Goal: Information Seeking & Learning: Check status

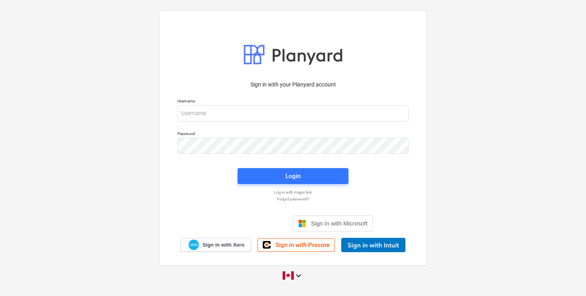
type input "[EMAIL_ADDRESS][DOMAIN_NAME]"
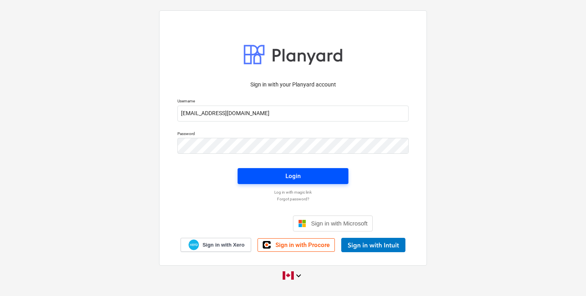
click at [299, 176] on div "Login" at bounding box center [293, 176] width 15 height 10
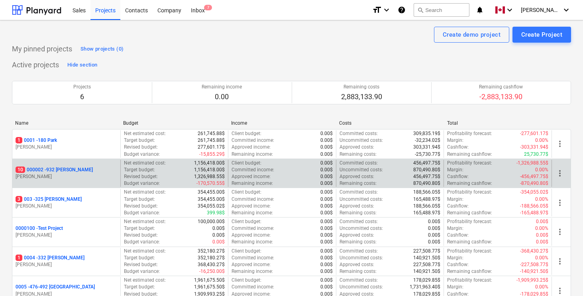
click at [54, 169] on p "10 000002 - 932 [PERSON_NAME]" at bounding box center [54, 170] width 77 height 7
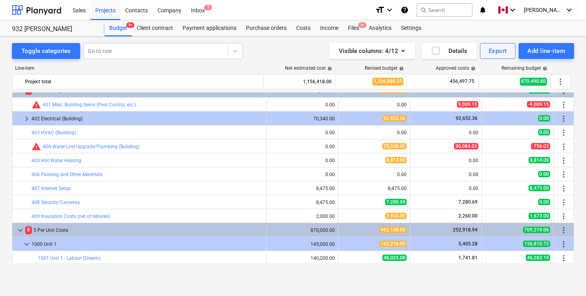
scroll to position [41, 0]
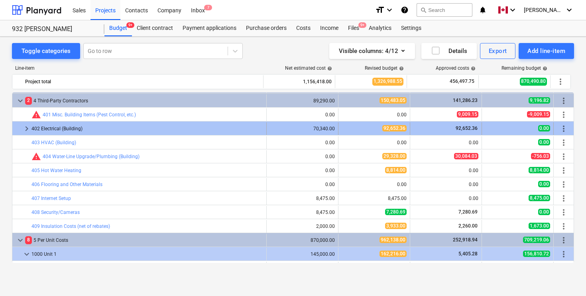
click at [26, 127] on span "keyboard_arrow_right" at bounding box center [27, 129] width 10 height 10
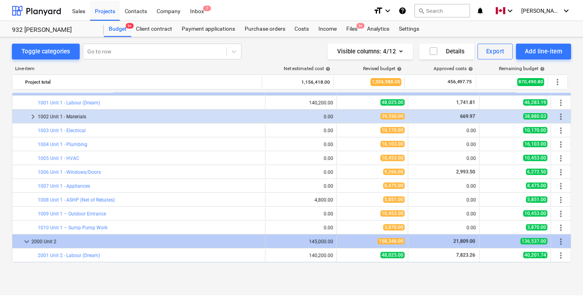
scroll to position [988, 0]
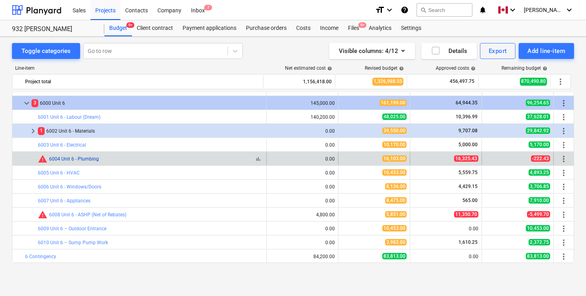
click at [81, 159] on link "6004 Unit 6 - Plumbing" at bounding box center [74, 159] width 50 height 6
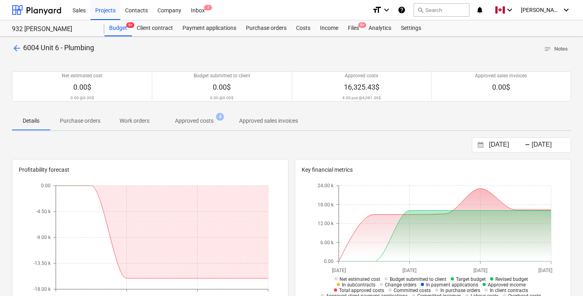
click at [195, 123] on p "Approved costs" at bounding box center [194, 121] width 39 height 8
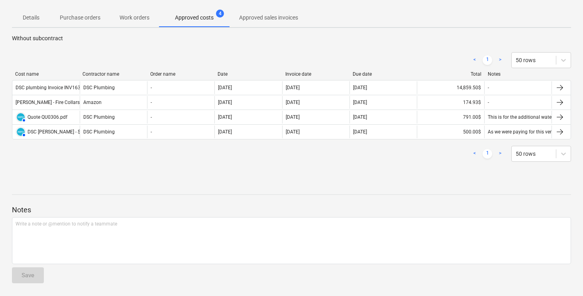
click at [378, 189] on div at bounding box center [291, 187] width 559 height 6
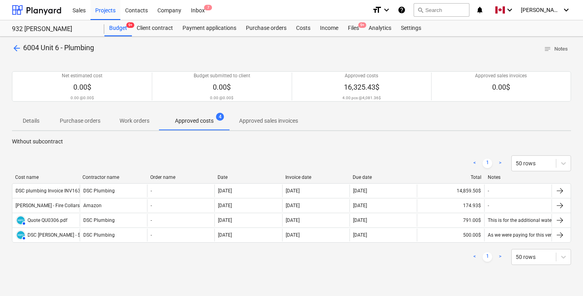
click at [405, 145] on p "Without subcontract" at bounding box center [291, 142] width 559 height 8
click at [14, 47] on span "arrow_back" at bounding box center [17, 48] width 10 height 10
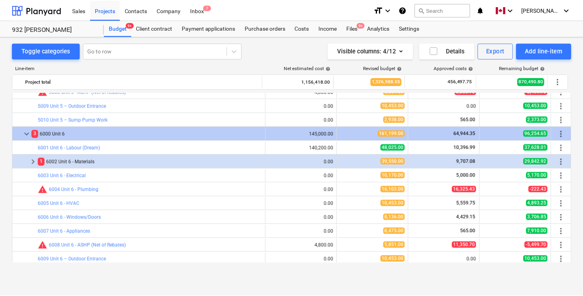
scroll to position [945, 0]
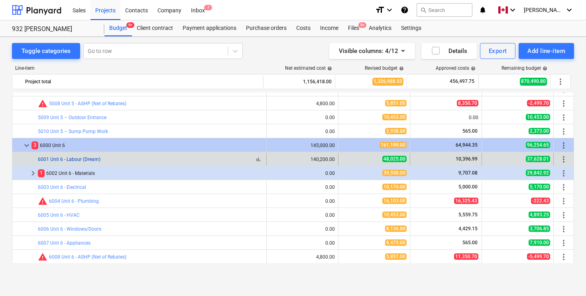
click at [75, 161] on link "6001 Unit 6 - Labour (Dream)" at bounding box center [69, 160] width 63 height 6
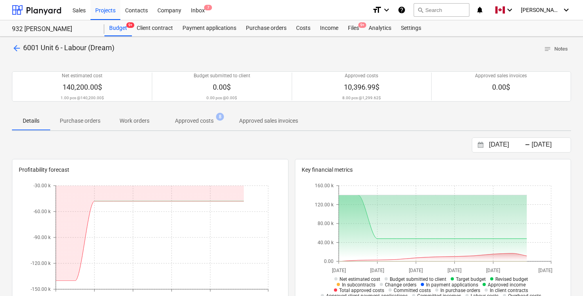
click at [187, 120] on p "Approved costs" at bounding box center [194, 121] width 39 height 8
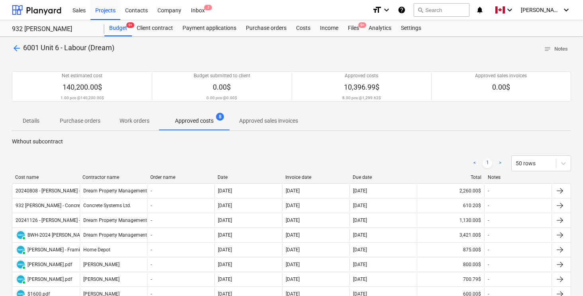
click at [14, 49] on span "arrow_back" at bounding box center [17, 48] width 10 height 10
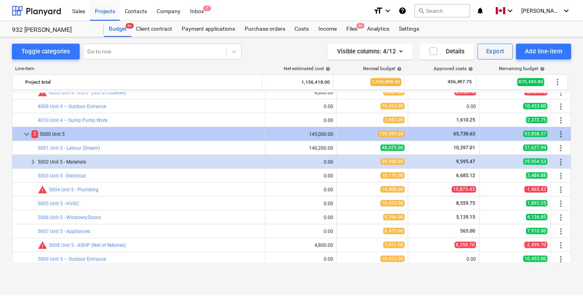
scroll to position [792, 0]
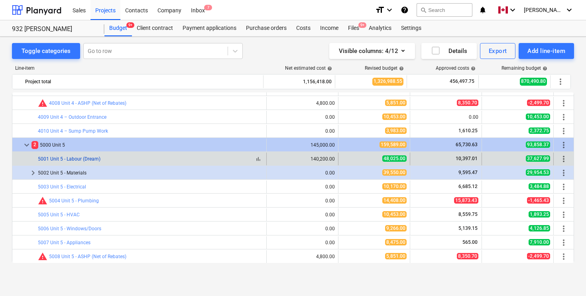
click at [84, 158] on link "5001 Unit 5 - Labour (Dream)" at bounding box center [69, 159] width 63 height 6
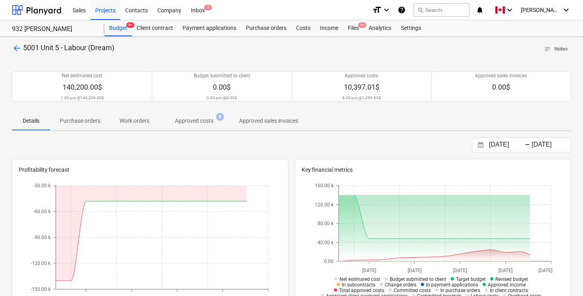
click at [195, 126] on span "Approved costs 8" at bounding box center [194, 121] width 71 height 14
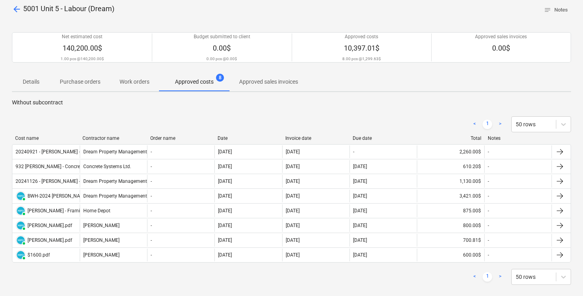
scroll to position [8, 0]
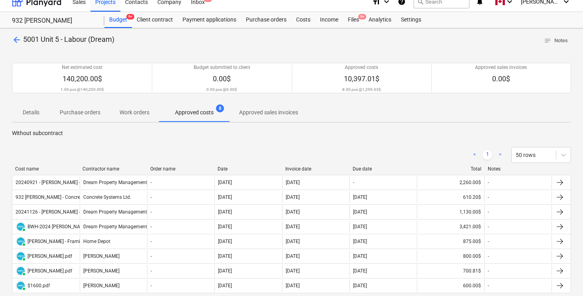
click at [14, 40] on span "arrow_back" at bounding box center [17, 40] width 10 height 10
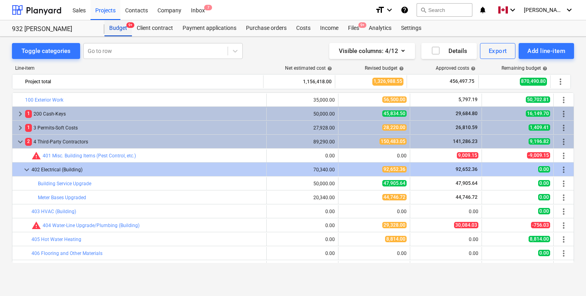
click at [118, 27] on div "Budget 9+" at bounding box center [118, 28] width 28 height 16
click at [118, 26] on div "Budget 9+" at bounding box center [118, 28] width 28 height 16
click at [108, 12] on div "Projects" at bounding box center [106, 10] width 30 height 20
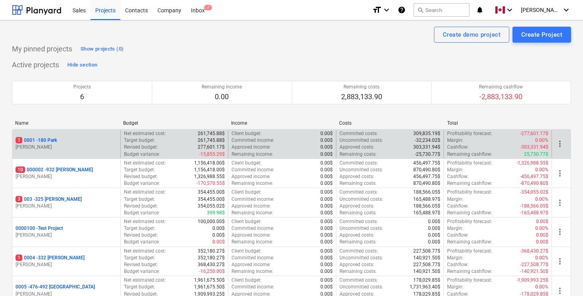
click at [46, 140] on p "1 0001 - 180 Park" at bounding box center [36, 140] width 41 height 7
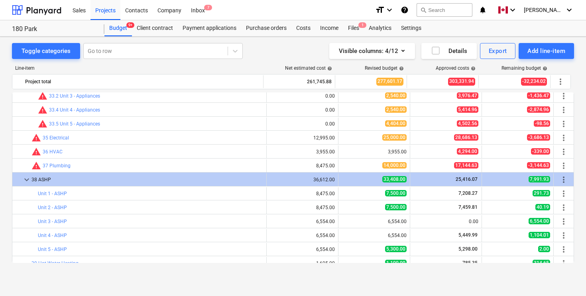
scroll to position [239, 0]
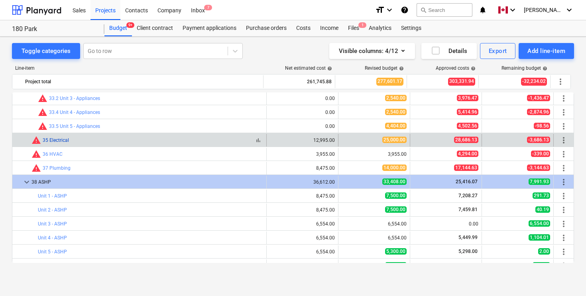
click at [55, 139] on link "35 Electrical" at bounding box center [56, 141] width 26 height 6
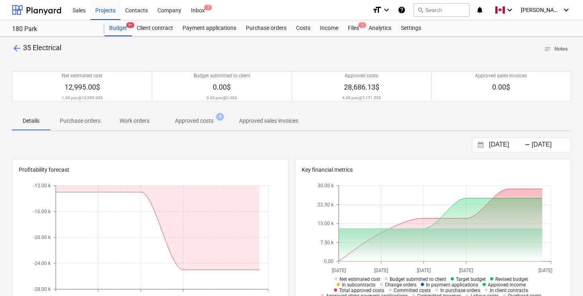
click at [207, 121] on p "Approved costs" at bounding box center [194, 121] width 39 height 8
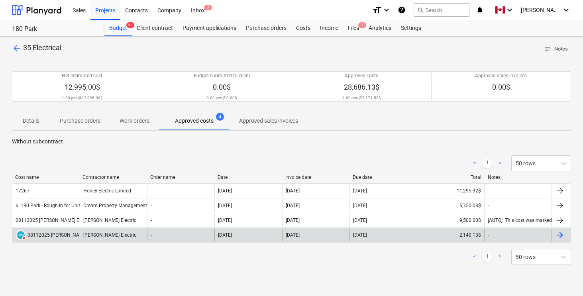
click at [564, 234] on div at bounding box center [560, 235] width 10 height 10
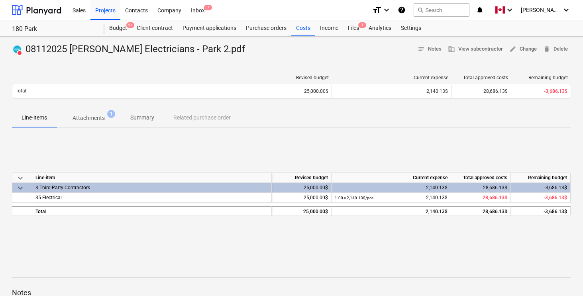
click at [102, 121] on p "Attachments" at bounding box center [89, 118] width 32 height 8
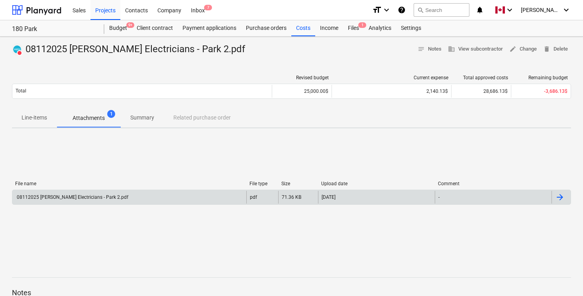
click at [557, 195] on div at bounding box center [560, 198] width 10 height 10
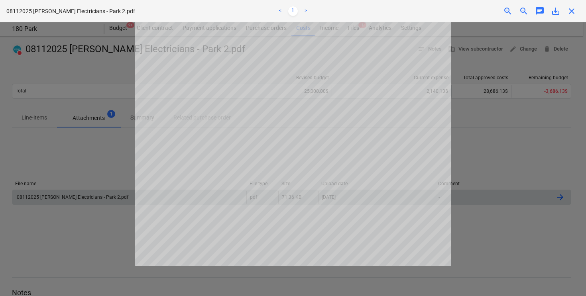
click at [307, 10] on link ">" at bounding box center [306, 11] width 10 height 10
click at [570, 14] on span "close" at bounding box center [572, 11] width 10 height 10
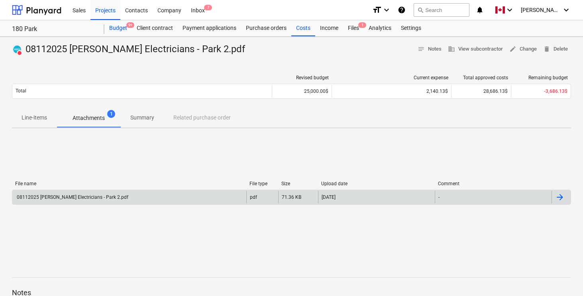
click at [116, 30] on div "Budget 9+" at bounding box center [118, 28] width 28 height 16
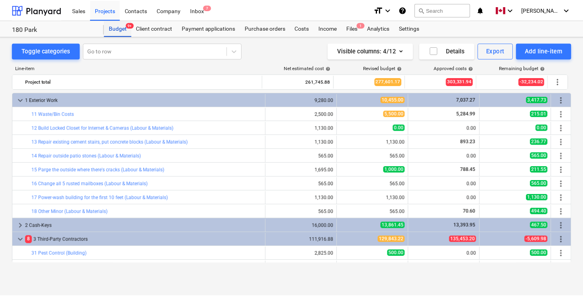
scroll to position [239, 0]
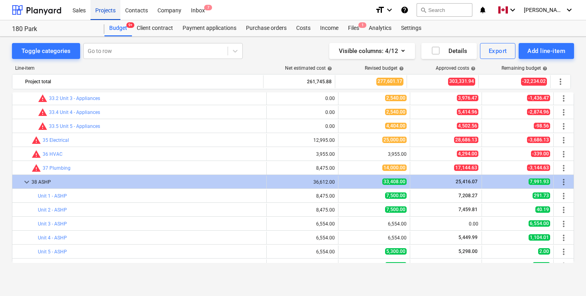
click at [104, 13] on div "Projects" at bounding box center [106, 10] width 30 height 20
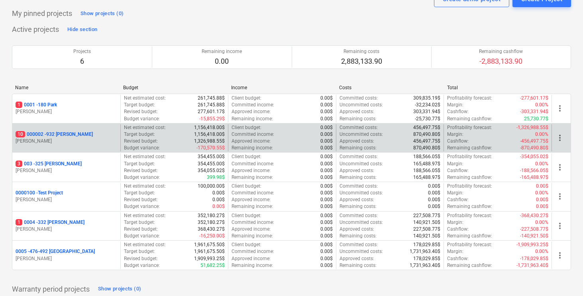
scroll to position [37, 0]
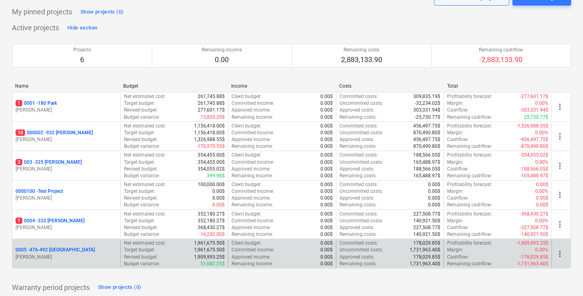
click at [52, 250] on p "0005 - 476-492 [GEOGRAPHIC_DATA]" at bounding box center [55, 250] width 79 height 7
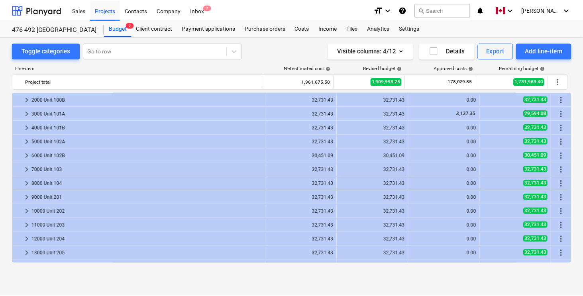
scroll to position [776, 0]
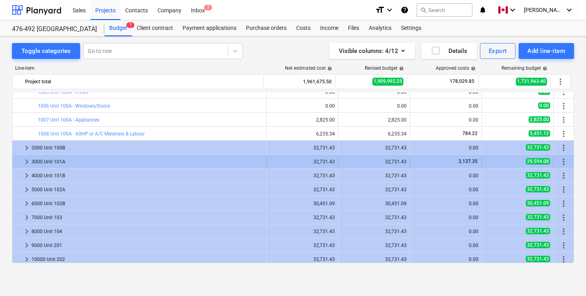
click at [26, 161] on span "keyboard_arrow_right" at bounding box center [27, 162] width 10 height 10
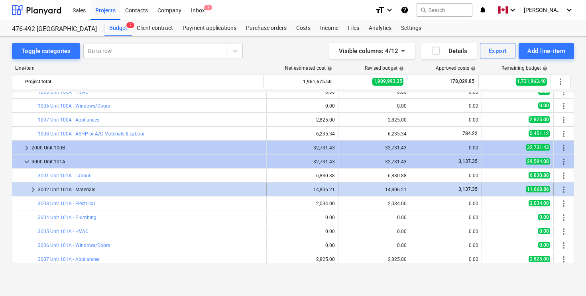
click at [30, 189] on span "keyboard_arrow_right" at bounding box center [33, 190] width 10 height 10
click at [106, 9] on div "Projects" at bounding box center [106, 10] width 30 height 20
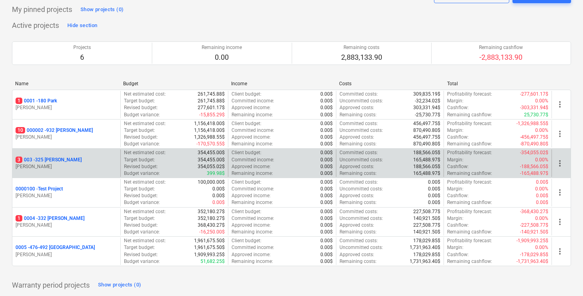
scroll to position [73, 0]
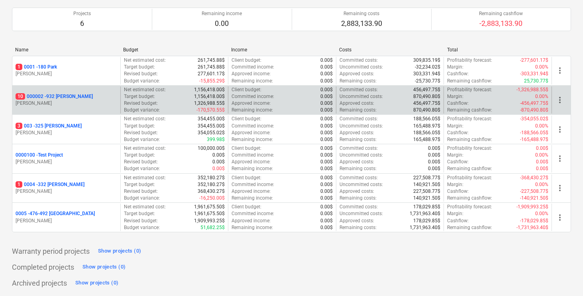
click at [57, 95] on p "10 000002 - 932 [PERSON_NAME]" at bounding box center [54, 96] width 77 height 7
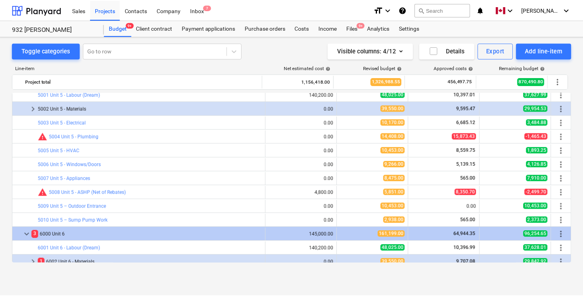
scroll to position [844, 0]
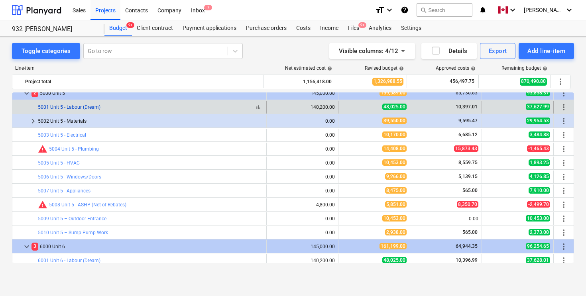
click at [74, 107] on link "5001 Unit 5 - Labour (Dream)" at bounding box center [69, 107] width 63 height 6
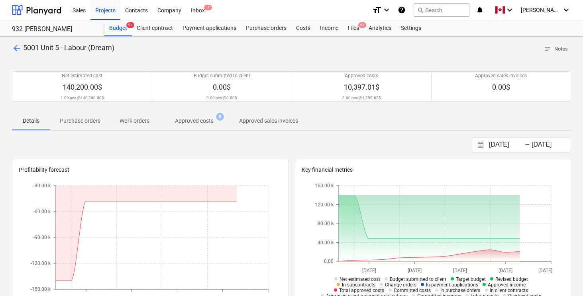
click at [196, 123] on p "Approved costs" at bounding box center [194, 121] width 39 height 8
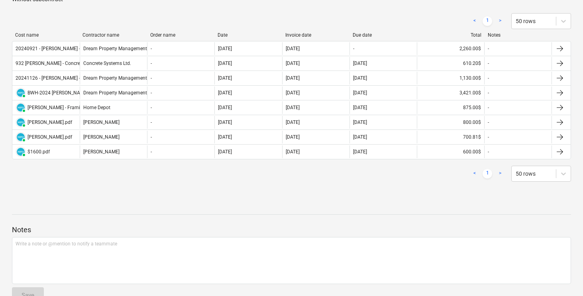
scroll to position [123, 0]
